Goal: Task Accomplishment & Management: Use online tool/utility

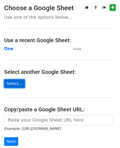
click at [19, 84] on link "Select..." at bounding box center [14, 83] width 21 height 9
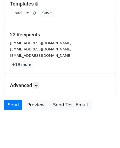
scroll to position [65, 0]
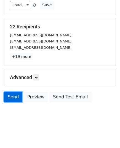
click at [9, 97] on link "Send" at bounding box center [13, 97] width 18 height 10
click at [12, 98] on link "Send" at bounding box center [13, 97] width 18 height 10
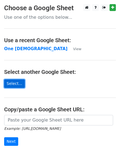
click at [15, 83] on link "Select..." at bounding box center [14, 83] width 21 height 9
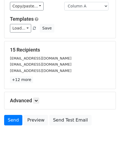
scroll to position [65, 0]
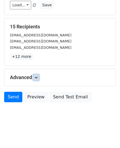
click at [38, 78] on link at bounding box center [36, 77] width 6 height 6
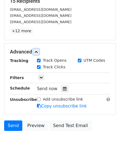
scroll to position [119, 0]
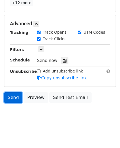
click at [13, 93] on link "Send" at bounding box center [13, 97] width 18 height 10
click at [16, 95] on link "Send" at bounding box center [13, 97] width 18 height 10
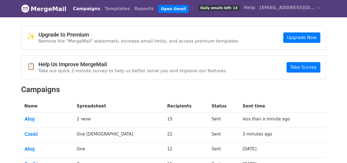
scroll to position [27, 0]
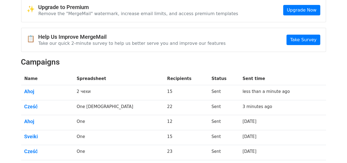
drag, startPoint x: 0, startPoint y: 0, endPoint x: 227, endPoint y: 49, distance: 232.6
click at [227, 49] on div "📋 Help Us Improve MergeMail Take our quick 2-minute survey to help us better se…" at bounding box center [173, 40] width 305 height 24
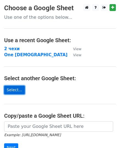
click at [7, 90] on link "Select..." at bounding box center [14, 90] width 21 height 9
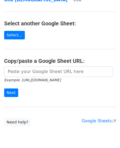
scroll to position [55, 0]
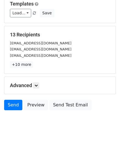
scroll to position [65, 0]
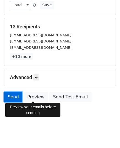
click at [12, 97] on link "Send" at bounding box center [13, 97] width 18 height 10
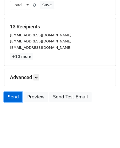
click at [10, 97] on link "Send" at bounding box center [13, 97] width 18 height 10
